Goal: Information Seeking & Learning: Learn about a topic

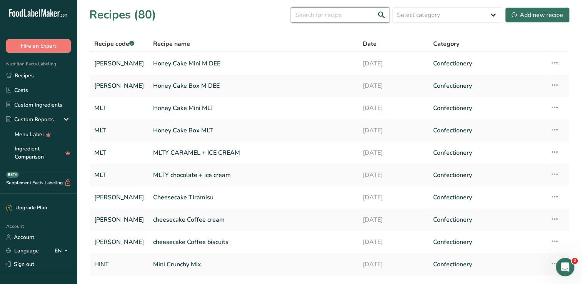
click at [334, 15] on input "text" at bounding box center [340, 14] width 98 height 15
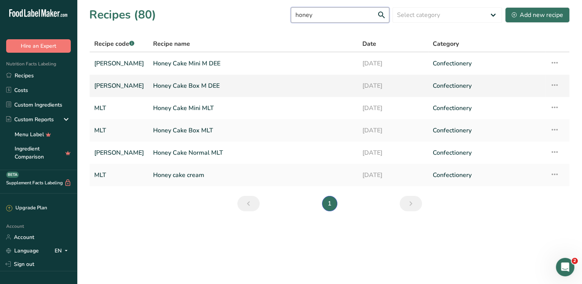
type input "honey"
click at [208, 81] on link "Honey Cake Box M DEE" at bounding box center [253, 86] width 200 height 16
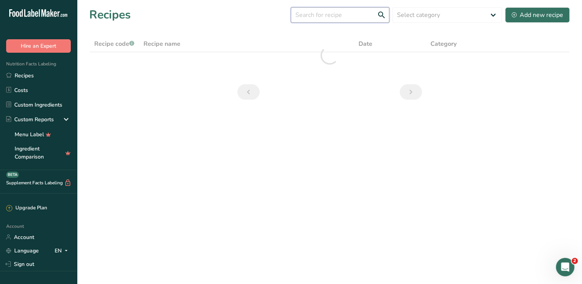
click at [354, 21] on input "text" at bounding box center [340, 14] width 98 height 15
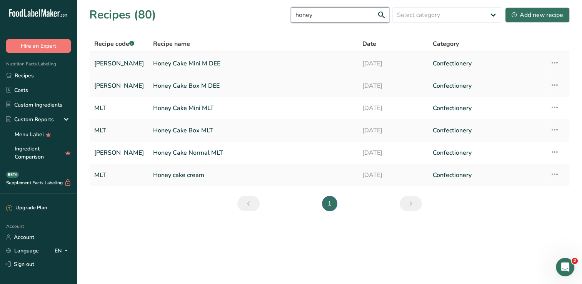
type input "honey"
click at [235, 62] on link "Honey Cake Mini M DEE" at bounding box center [253, 63] width 200 height 16
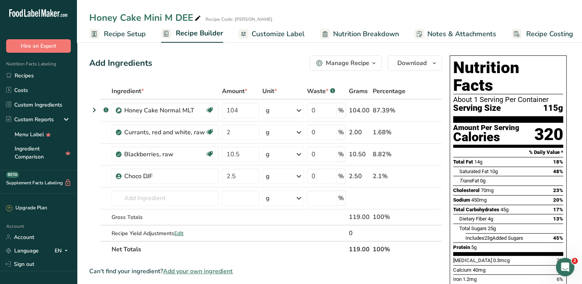
click at [476, 62] on h1 "Nutrition Facts" at bounding box center [508, 76] width 110 height 35
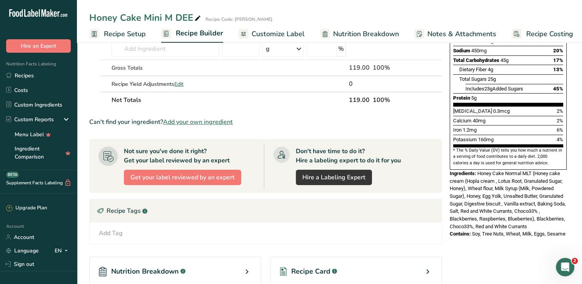
scroll to position [149, 0]
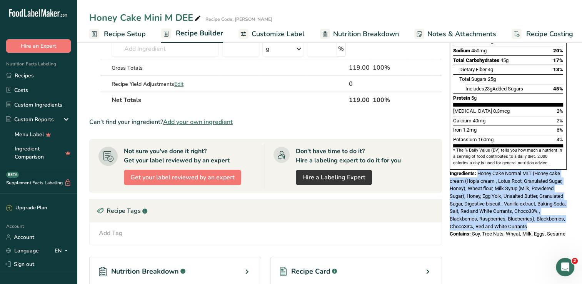
drag, startPoint x: 558, startPoint y: 207, endPoint x: 478, endPoint y: 153, distance: 97.0
click at [478, 170] on span "Honey Cake Normal MLT (Honey cake cream (Hopla cream , Lotus Root, Granulated S…" at bounding box center [508, 199] width 116 height 59
copy span "Honey Cake Normal MLT (Honey cake cream (Hopla cream , Lotus Root, Granulated S…"
drag, startPoint x: 565, startPoint y: 214, endPoint x: 472, endPoint y: 216, distance: 93.5
click at [472, 230] on div "Contains: Soy, Tree Nuts, Wheat, Milk, Eggs, Sesame" at bounding box center [508, 234] width 117 height 8
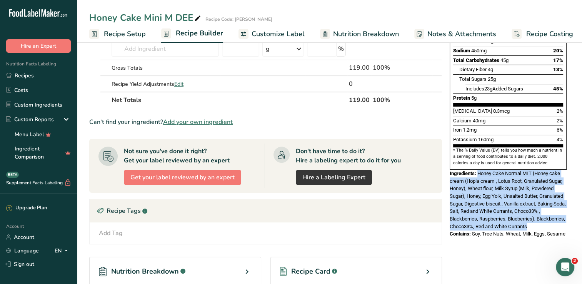
copy span "Soy, Tree Nuts, Wheat, Milk, Eggs, Sesame"
drag, startPoint x: 560, startPoint y: 204, endPoint x: 478, endPoint y: 155, distance: 95.8
click at [478, 170] on div "Ingredients: Honey Cake Normal MLT (Honey cake cream (Hopla cream , Lotus Root,…" at bounding box center [508, 200] width 117 height 61
copy span "Honey Cake Normal MLT (Honey cake cream (Hopla cream , Lotus Root, Granulated S…"
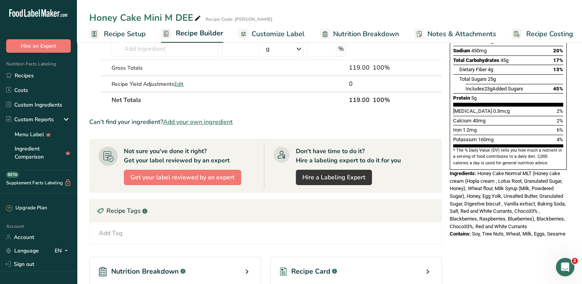
click at [536, 231] on span "Soy, Tree Nuts, Wheat, Milk, Eggs, Sesame" at bounding box center [518, 234] width 93 height 6
copy span "Eggs"
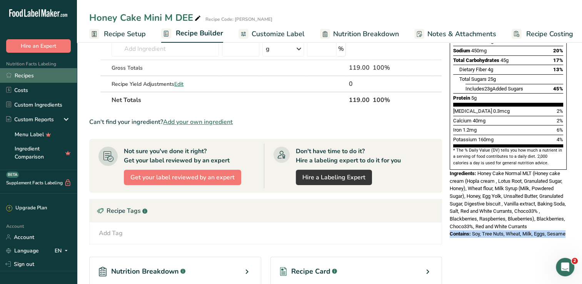
click at [34, 76] on link "Recipes" at bounding box center [38, 75] width 77 height 15
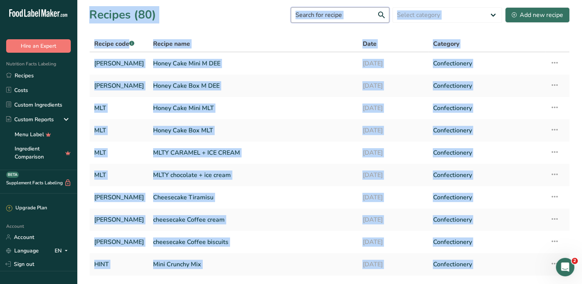
click at [349, 16] on input "text" at bounding box center [340, 14] width 98 height 15
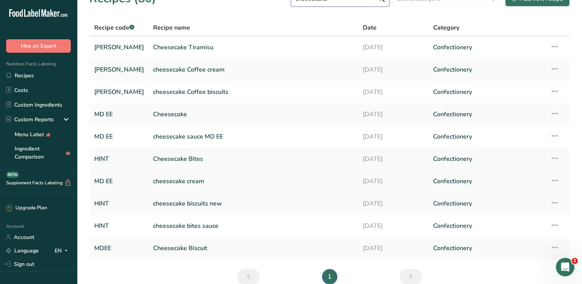
scroll to position [5, 0]
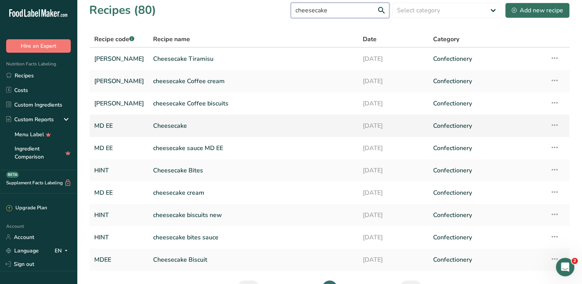
type input "cheesecake"
click at [202, 128] on link "Cheesecake" at bounding box center [253, 126] width 200 height 16
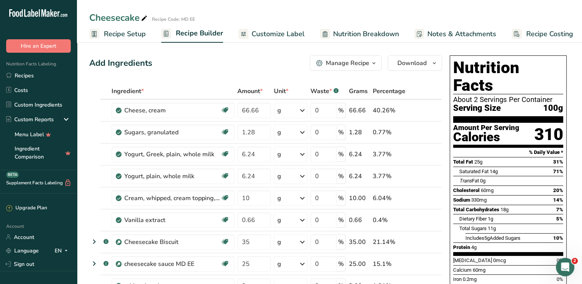
click at [178, 69] on div "Add Ingredients Manage Recipe Delete Recipe Duplicate Recipe Scale Recipe Save …" at bounding box center [265, 62] width 353 height 15
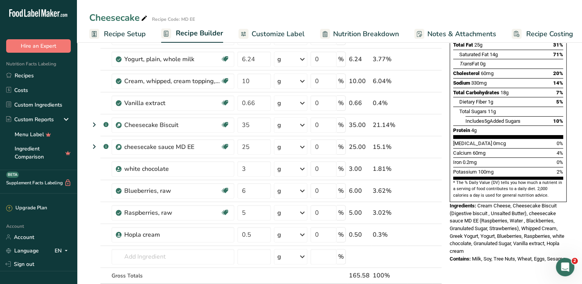
scroll to position [122, 0]
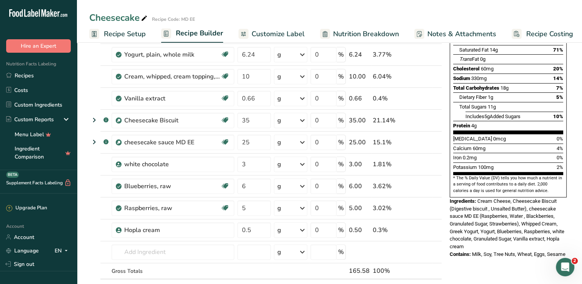
click at [479, 226] on div "Ingredients: Cream Cheese, Cheesecake Biscuit (Digestive biscuit , Unsalted But…" at bounding box center [508, 223] width 117 height 53
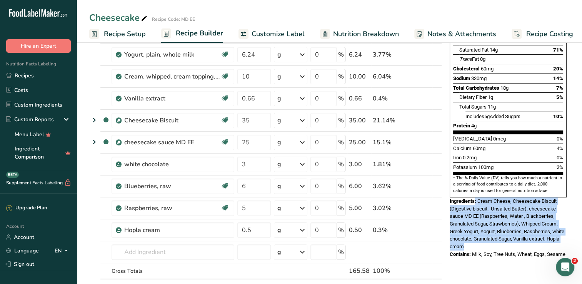
drag, startPoint x: 479, startPoint y: 226, endPoint x: 476, endPoint y: 182, distance: 43.6
click at [476, 197] on div "Ingredients: Cream Cheese, Cheesecake Biscuit (Digestive biscuit , Unsalted But…" at bounding box center [508, 223] width 117 height 53
copy div ": Cream Cheese, Cheesecake Biscuit (Digestive biscuit , Unsalted Butter), chees…"
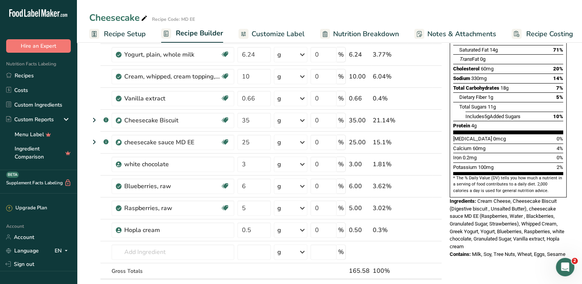
click at [498, 251] on span "Milk, Soy, Tree Nuts, Wheat, Eggs, Sesame" at bounding box center [518, 254] width 93 height 6
copy span "Tree"
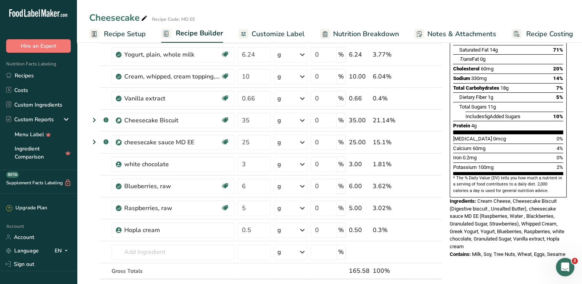
click at [513, 224] on div "Ingredients: Cream Cheese, Cheesecake Biscuit (Digestive biscuit , Unsalted But…" at bounding box center [508, 223] width 117 height 53
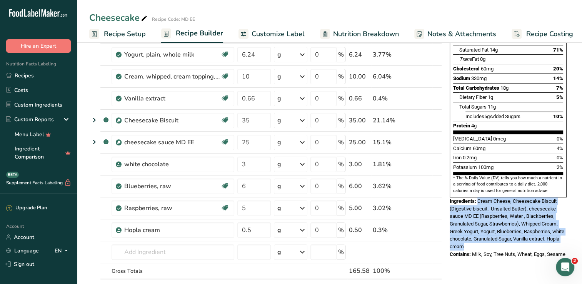
drag, startPoint x: 482, startPoint y: 225, endPoint x: 477, endPoint y: 182, distance: 42.5
click at [477, 197] on div "Ingredients: Cream Cheese, Cheesecake Biscuit (Digestive biscuit , Unsalted But…" at bounding box center [508, 223] width 117 height 53
copy span "Cream Cheese, Cheesecake Biscuit (Digestive biscuit , Unsalted Butter), cheesec…"
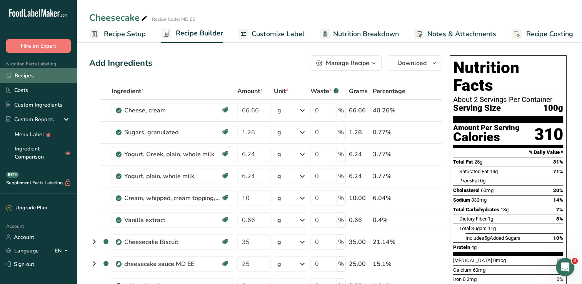
click at [31, 72] on link "Recipes" at bounding box center [38, 75] width 77 height 15
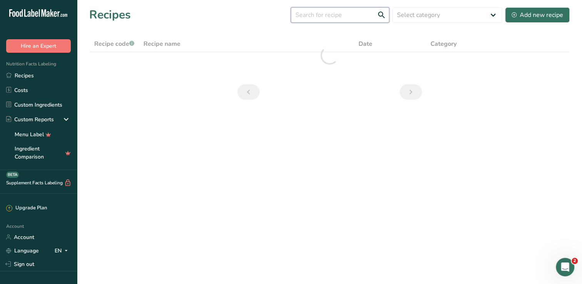
click at [339, 16] on input "text" at bounding box center [340, 14] width 98 height 15
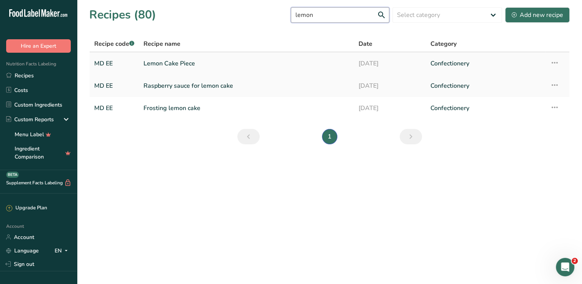
type input "lemon"
click at [262, 69] on link "Lemon Cake Piece" at bounding box center [246, 63] width 206 height 16
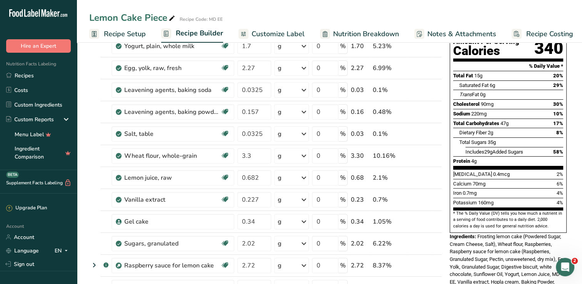
scroll to position [86, 0]
